Goal: Information Seeking & Learning: Check status

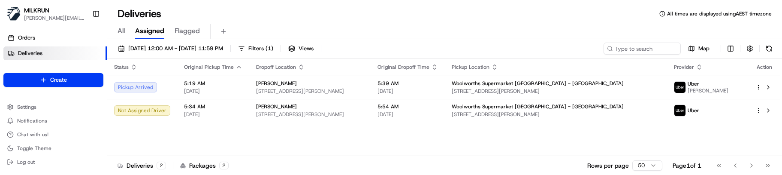
click at [479, 137] on div "Status Original Pickup Time Dropoff Location Original Dropoff Time Pickup Locat…" at bounding box center [443, 106] width 673 height 97
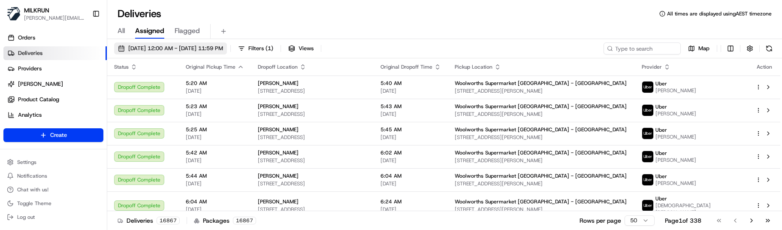
click at [191, 43] on button "[DATE] 12:00 AM - [DATE] 11:59 PM" at bounding box center [170, 48] width 113 height 12
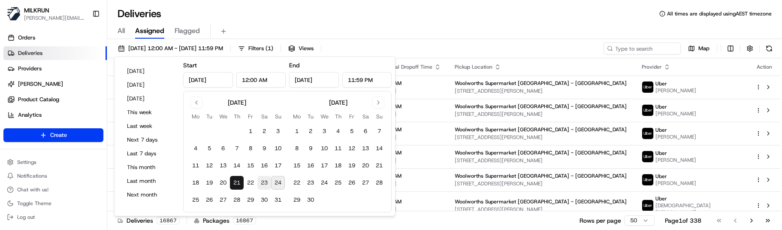
click at [267, 174] on button "23" at bounding box center [264, 183] width 14 height 14
type input "[DATE]"
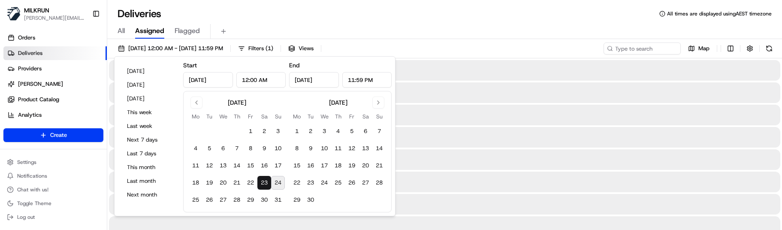
click at [267, 174] on button "23" at bounding box center [264, 183] width 14 height 14
click at [627, 50] on input at bounding box center [629, 48] width 103 height 12
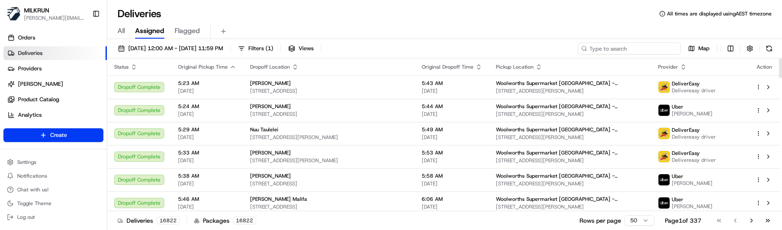
click at [644, 48] on input at bounding box center [629, 48] width 103 height 12
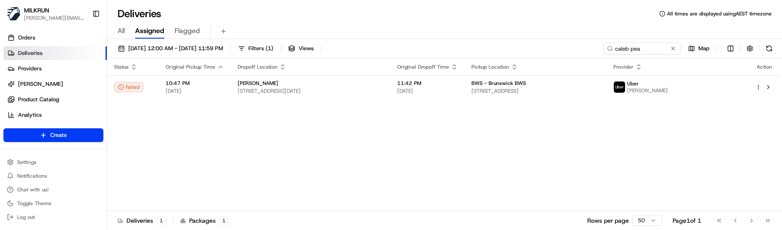
click at [551, 83] on div "BWS - Brunswick BWS" at bounding box center [536, 83] width 128 height 7
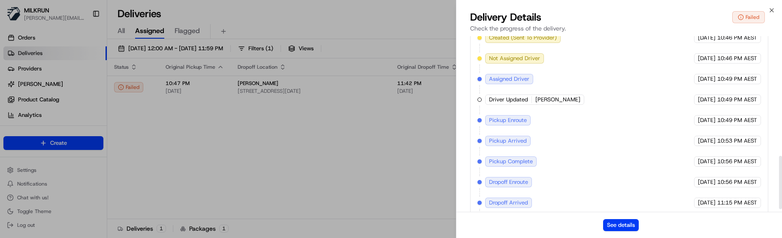
scroll to position [403, 0]
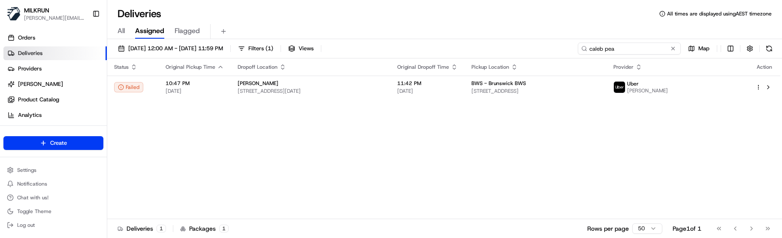
drag, startPoint x: 646, startPoint y: 48, endPoint x: 388, endPoint y: 42, distance: 258.9
click at [388, 42] on div "[DATE] 12:00 AM - [DATE] 11:59 PM Filters ( 1 ) Views caleb pea Map Status Orig…" at bounding box center [444, 139] width 675 height 200
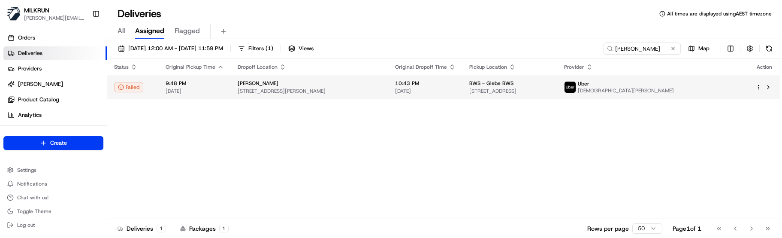
click at [557, 97] on td "BWS - Glebe BWS [STREET_ADDRESS]" at bounding box center [510, 87] width 94 height 23
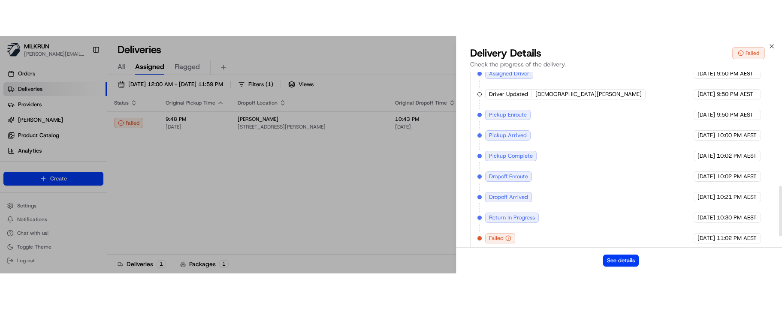
scroll to position [430, 0]
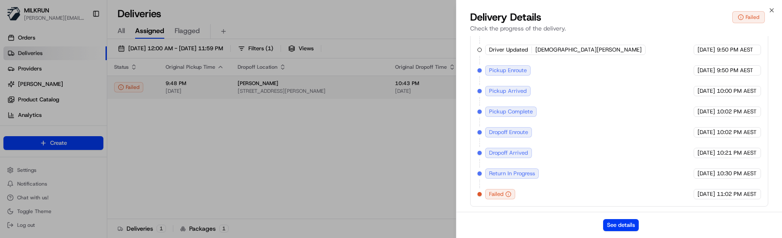
drag, startPoint x: 280, startPoint y: 111, endPoint x: 374, endPoint y: 87, distance: 96.7
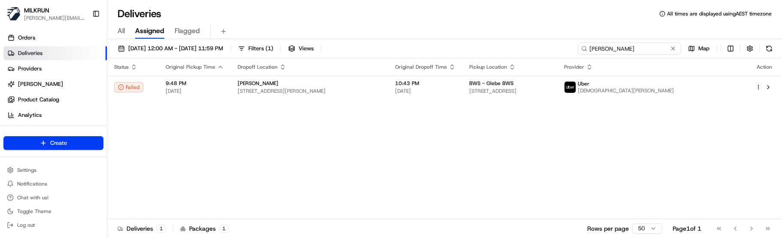
drag, startPoint x: 642, startPoint y: 44, endPoint x: 538, endPoint y: 38, distance: 104.1
click at [539, 38] on div "Deliveries All times are displayed using AEST timezone All Assigned Flagged [DA…" at bounding box center [444, 119] width 675 height 238
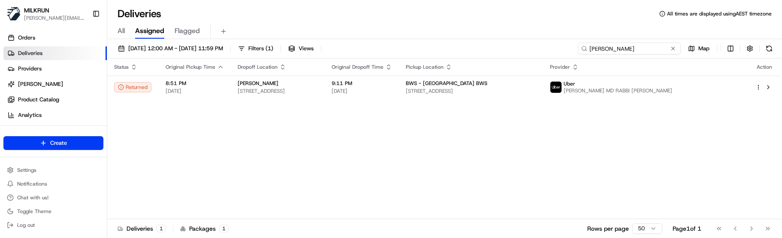
drag, startPoint x: 519, startPoint y: 44, endPoint x: 496, endPoint y: 42, distance: 23.2
click at [497, 42] on div "[DATE] 12:00 AM - [DATE] 11:59 PM Filters ( 1 ) Views [PERSON_NAME] Map Status …" at bounding box center [444, 139] width 675 height 200
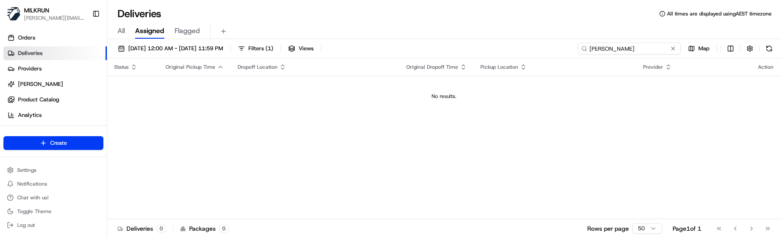
drag, startPoint x: 643, startPoint y: 51, endPoint x: 663, endPoint y: 50, distance: 20.2
click at [643, 51] on input "[PERSON_NAME]" at bounding box center [629, 48] width 103 height 12
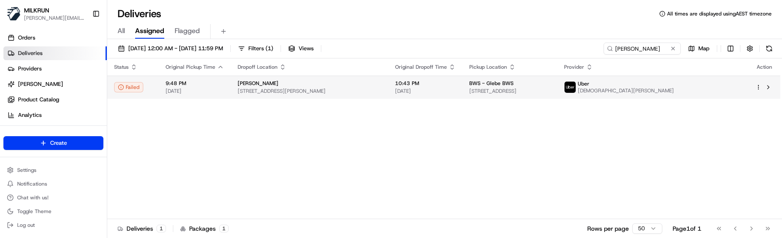
click at [456, 86] on span "10:43 PM" at bounding box center [425, 83] width 61 height 7
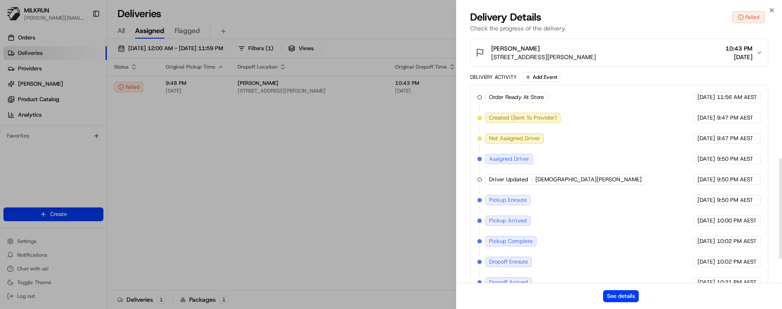
scroll to position [359, 0]
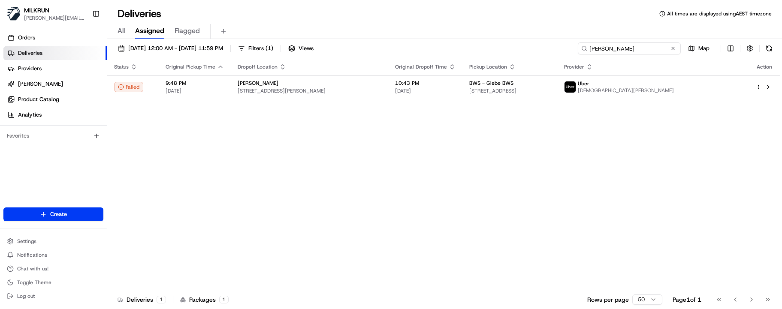
drag, startPoint x: 654, startPoint y: 49, endPoint x: 420, endPoint y: 40, distance: 234.1
click at [424, 39] on div "[DATE] 12:00 AM - [DATE] 11:59 PM Filters ( 1 ) Views [PERSON_NAME] Map Status …" at bounding box center [444, 175] width 675 height 272
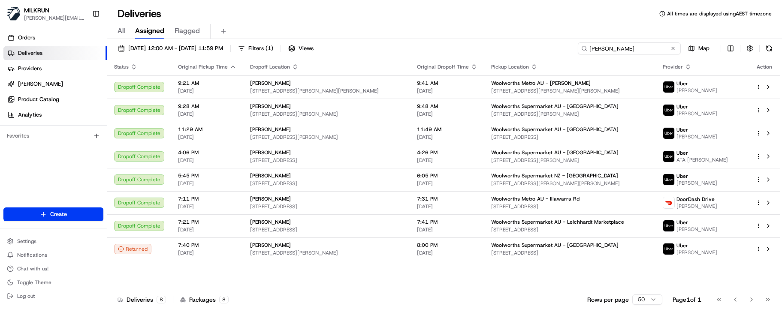
drag, startPoint x: 600, startPoint y: 45, endPoint x: 497, endPoint y: 39, distance: 103.7
click at [497, 38] on div "Deliveries All times are displayed using AEST timezone All Assigned Flagged [DA…" at bounding box center [444, 154] width 675 height 309
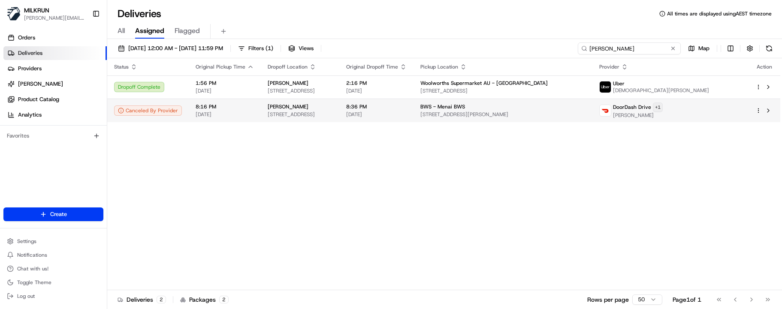
type input "[PERSON_NAME]"
click at [722, 108] on html "MILKRUN [EMAIL_ADDRESS][DOMAIN_NAME] Toggle Sidebar Orders Deliveries Providers…" at bounding box center [391, 154] width 782 height 309
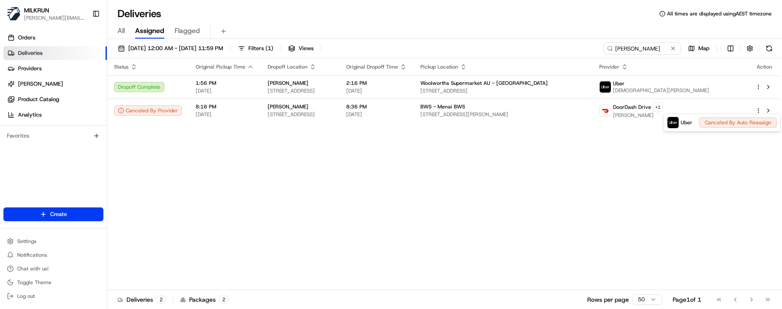
click at [442, 109] on html "MILKRUN [EMAIL_ADDRESS][DOMAIN_NAME] Toggle Sidebar Orders Deliveries Providers…" at bounding box center [391, 154] width 782 height 309
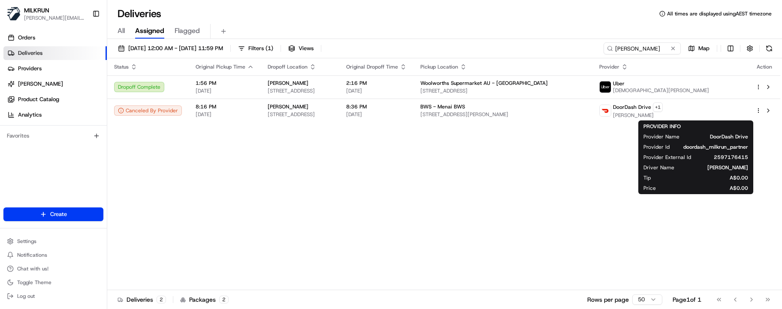
click at [407, 109] on span "8:36 PM" at bounding box center [376, 106] width 61 height 7
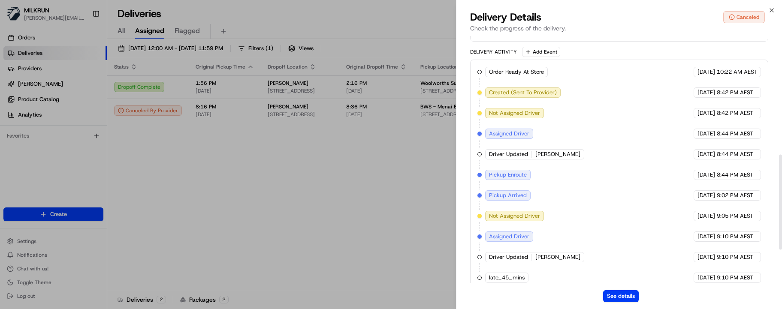
scroll to position [307, 0]
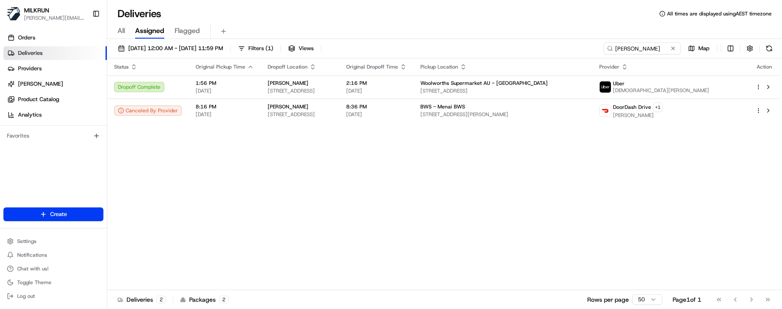
click at [217, 174] on div "Status Original Pickup Time Dropoff Location Original Dropoff Time Pickup Locat…" at bounding box center [443, 174] width 673 height 232
click at [720, 107] on html "MILKRUN [EMAIL_ADDRESS][DOMAIN_NAME] Toggle Sidebar Orders Deliveries Providers…" at bounding box center [391, 154] width 782 height 309
click at [246, 174] on html "MILKRUN [EMAIL_ADDRESS][DOMAIN_NAME] Toggle Sidebar Orders Deliveries Providers…" at bounding box center [391, 154] width 782 height 309
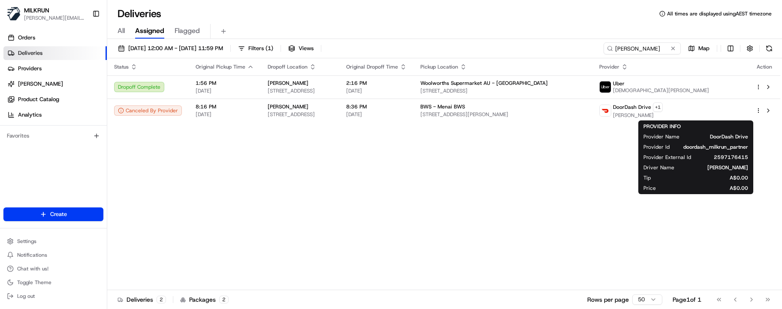
click at [483, 167] on div "Status Original Pickup Time Dropoff Location Original Dropoff Time Pickup Locat…" at bounding box center [443, 174] width 673 height 232
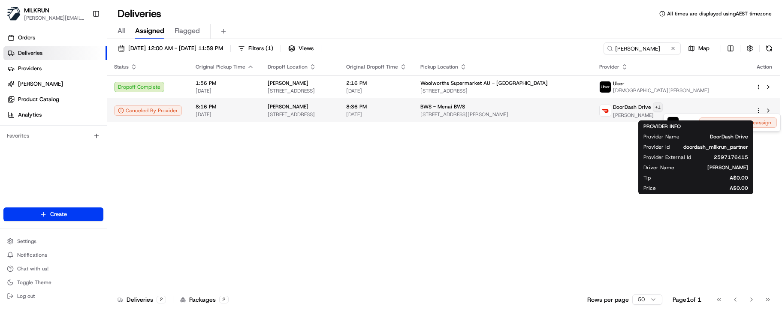
click at [722, 108] on html "MILKRUN [EMAIL_ADDRESS][DOMAIN_NAME] Toggle Sidebar Orders Deliveries Providers…" at bounding box center [391, 154] width 782 height 309
click at [306, 174] on html "MILKRUN [EMAIL_ADDRESS][DOMAIN_NAME] Toggle Sidebar Orders Deliveries Providers…" at bounding box center [391, 154] width 782 height 309
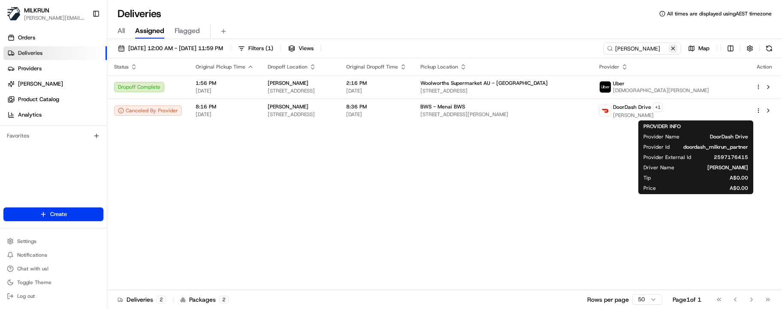
click at [675, 49] on button at bounding box center [673, 48] width 9 height 9
